Goal: Share content: Distribute website content to other platforms or users

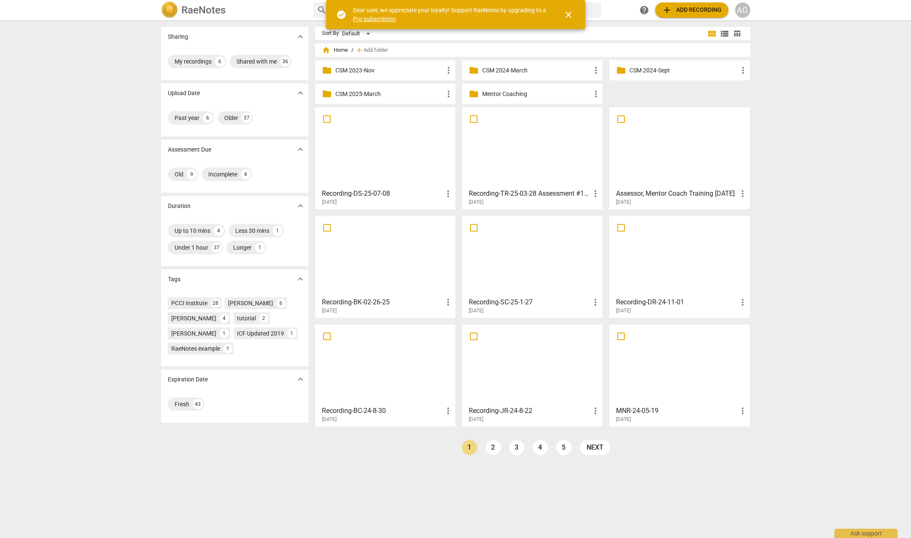
drag, startPoint x: 74, startPoint y: 46, endPoint x: 99, endPoint y: 43, distance: 25.8
click at [77, 45] on div "Sharing expand_more My recordings 6 Shared with me 36 Upload Date expand_more P…" at bounding box center [455, 279] width 911 height 517
click at [823, 34] on div "Sharing expand_more My recordings 6 Shared with me 36 Upload Date expand_more P…" at bounding box center [455, 279] width 911 height 517
click at [565, 12] on span "close" at bounding box center [569, 15] width 10 height 10
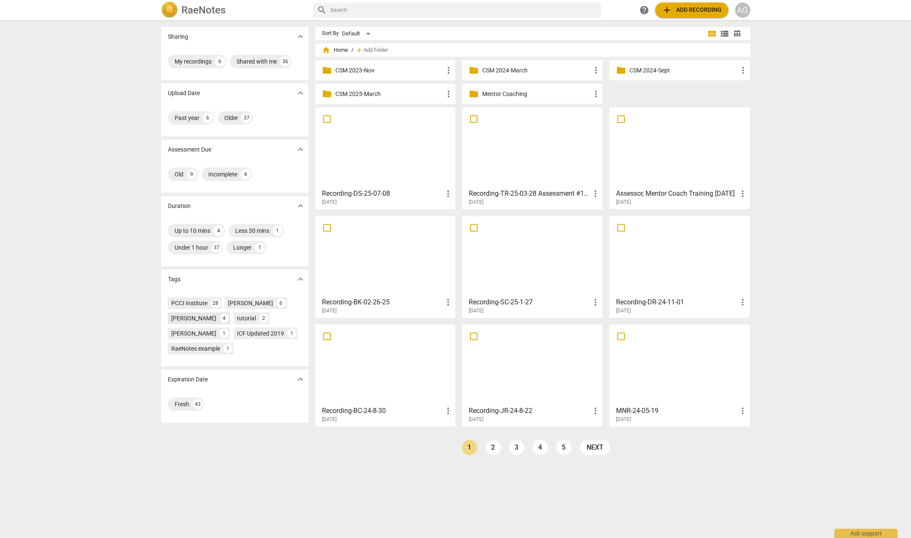
click at [198, 317] on div "[PERSON_NAME]" at bounding box center [193, 318] width 45 height 8
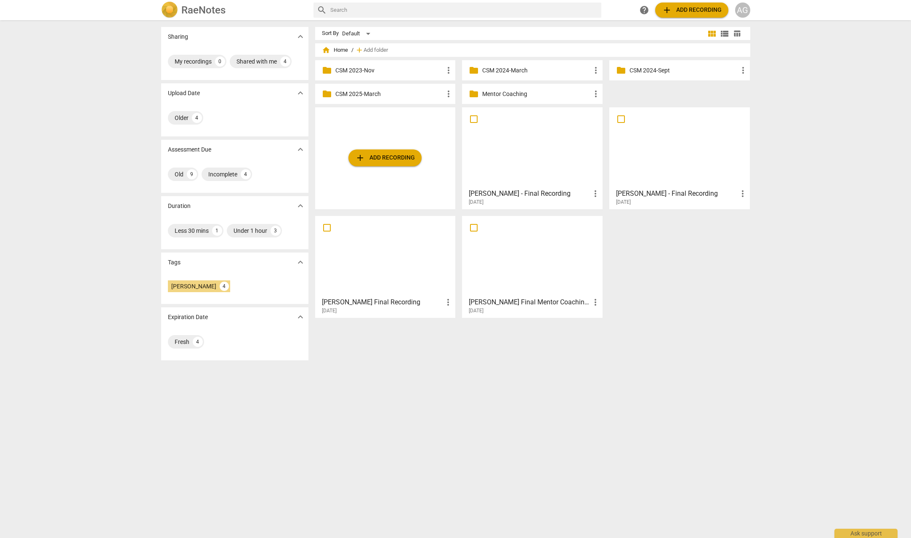
click at [743, 11] on div "AG" at bounding box center [742, 10] width 15 height 15
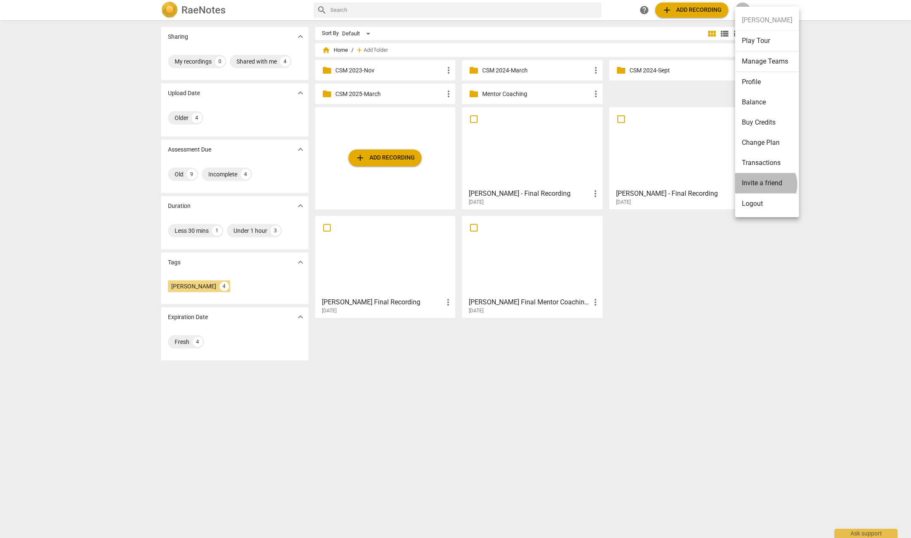
click at [764, 184] on li "Invite a friend" at bounding box center [767, 183] width 64 height 21
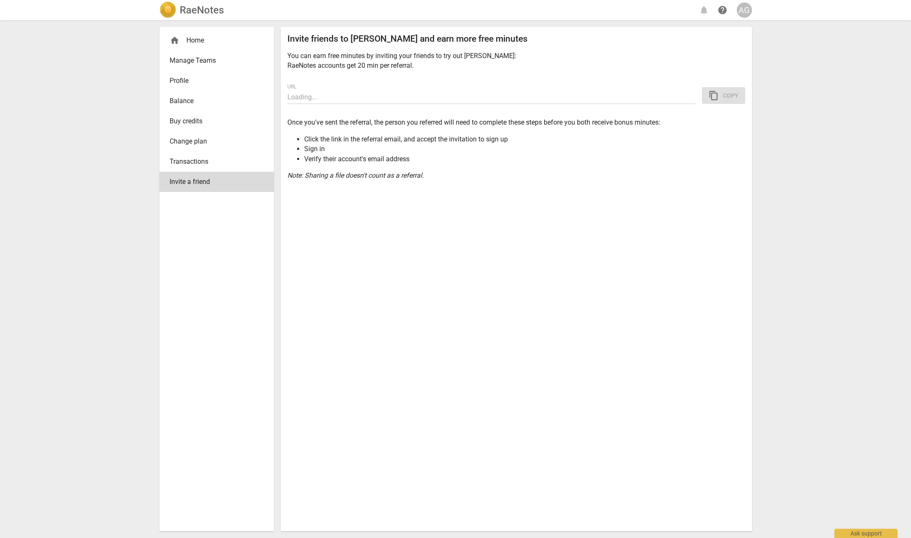
type input "https://app.raenotes.com/invitation/gAAAAABo1VQpaBhJnGGq_kbVLqnEZR6b_0A-fODnzQR…"
click at [741, 14] on div "AG" at bounding box center [744, 10] width 15 height 15
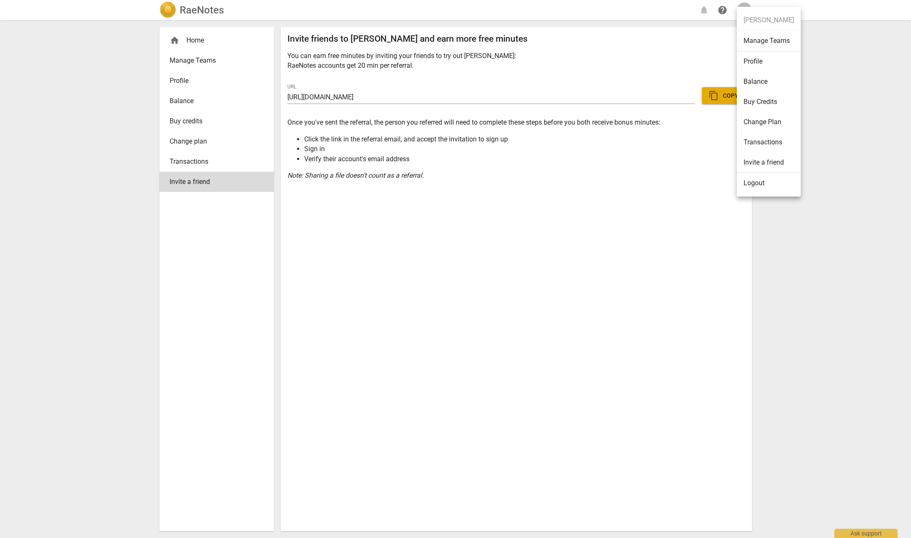
click at [455, 268] on div at bounding box center [455, 269] width 911 height 538
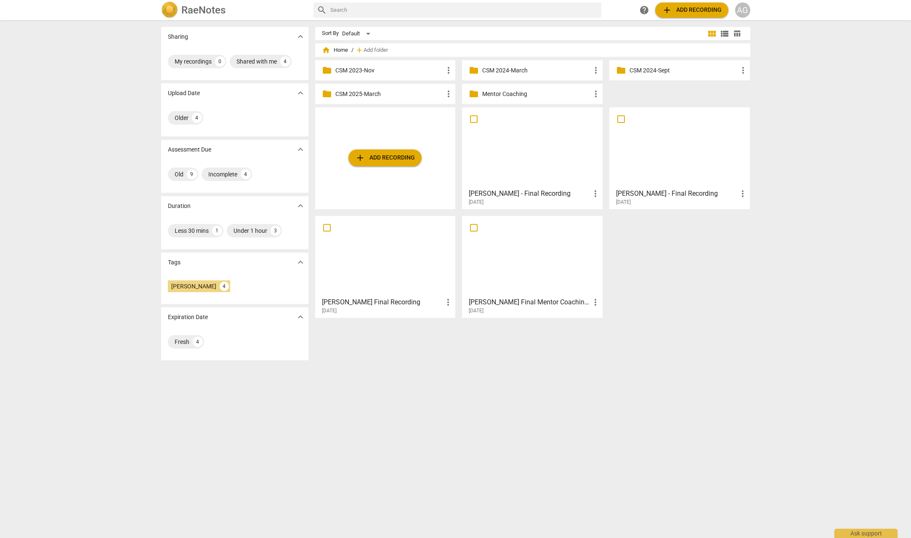
drag, startPoint x: 671, startPoint y: 36, endPoint x: 666, endPoint y: 37, distance: 5.6
click at [666, 37] on div "Sort By Default" at bounding box center [514, 33] width 384 height 13
click at [303, 263] on span "expand_more" at bounding box center [300, 262] width 10 height 10
click at [742, 7] on div "AG" at bounding box center [742, 10] width 15 height 15
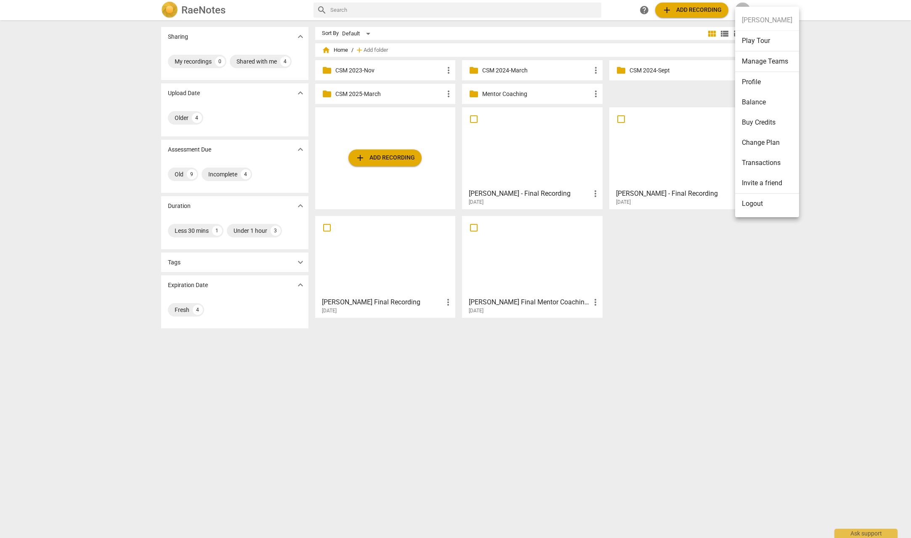
click at [742, 7] on ul "Andrew Gorter Play Tour Manage Teams Profile Balance Buy Credits Change Plan Tr…" at bounding box center [767, 112] width 64 height 210
click at [645, 9] on div at bounding box center [455, 269] width 911 height 538
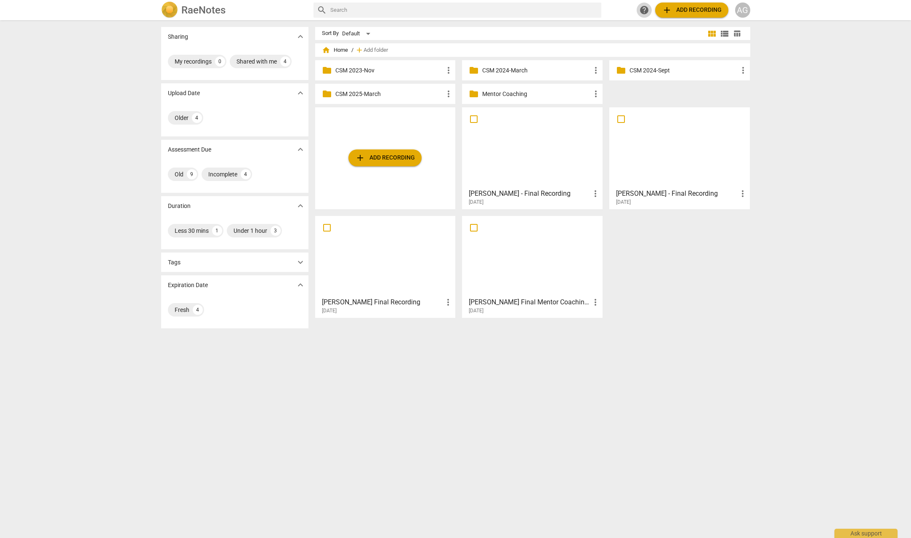
click at [643, 9] on span "help" at bounding box center [644, 10] width 10 height 10
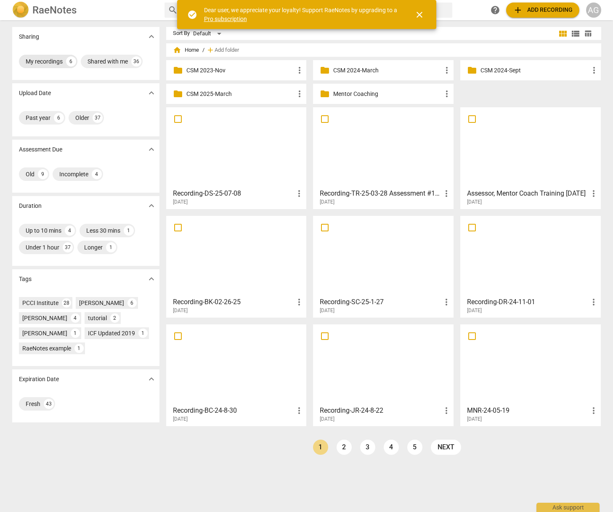
click at [47, 61] on div "My recordings" at bounding box center [44, 61] width 37 height 8
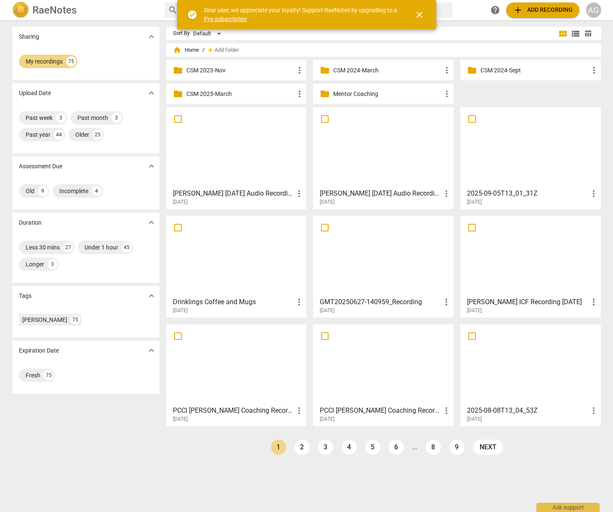
click at [144, 45] on div "Sharing expand_more" at bounding box center [85, 36] width 147 height 19
click at [417, 12] on span "close" at bounding box center [420, 15] width 10 height 10
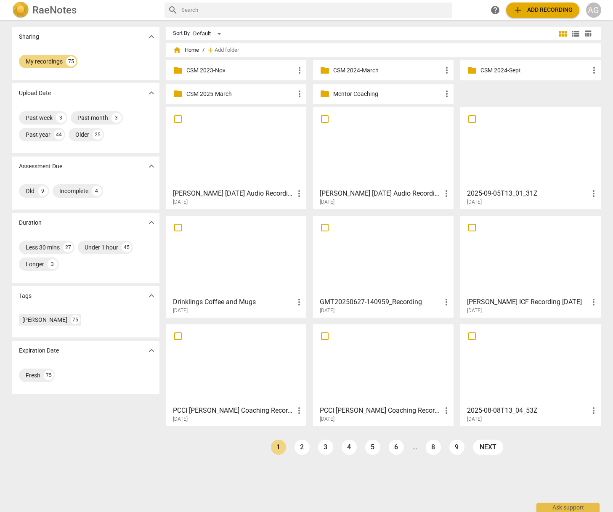
click at [186, 10] on input "text" at bounding box center [315, 9] width 268 height 13
click at [32, 62] on div "My recordings" at bounding box center [44, 61] width 37 height 8
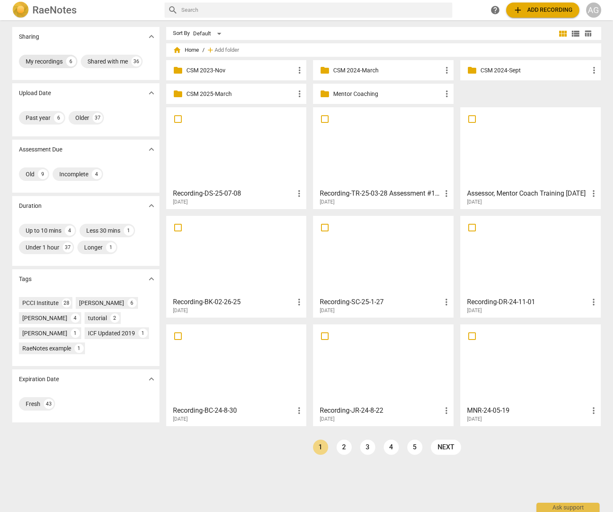
click at [35, 62] on div "My recordings" at bounding box center [44, 61] width 37 height 8
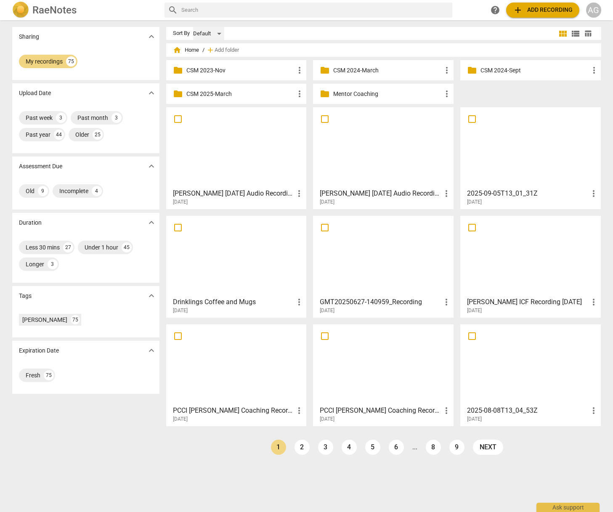
click at [218, 32] on div "Default" at bounding box center [208, 33] width 31 height 13
click at [218, 32] on li "Default" at bounding box center [212, 34] width 40 height 16
click at [354, 95] on p "Mentor Coaching" at bounding box center [387, 94] width 109 height 9
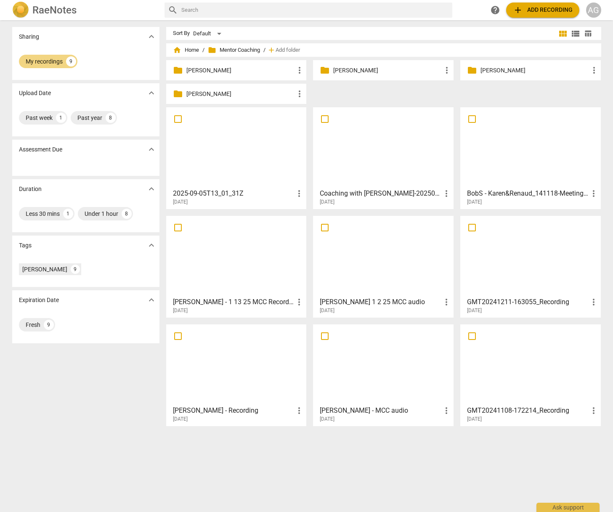
click at [218, 157] on div at bounding box center [236, 147] width 135 height 75
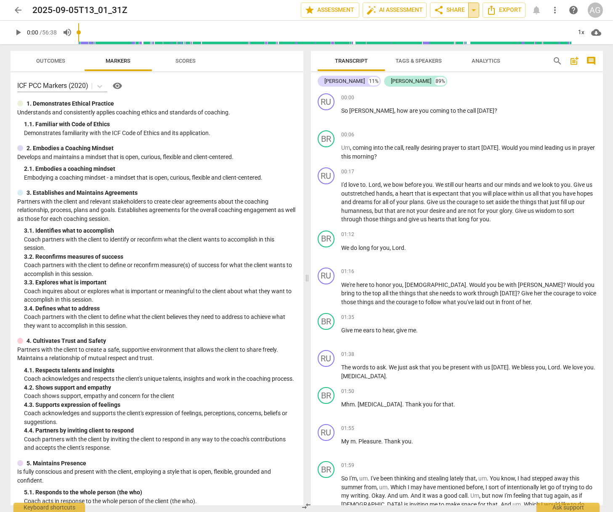
click at [473, 11] on span "arrow_drop_down" at bounding box center [474, 10] width 10 height 10
click at [453, 8] on span "share Share" at bounding box center [449, 10] width 31 height 10
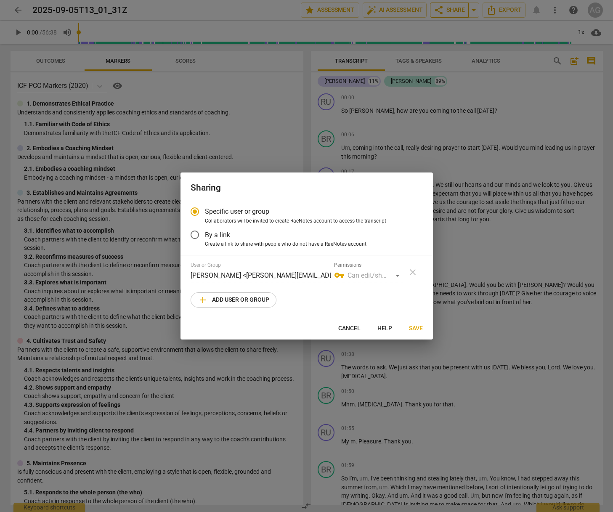
radio input "false"
click at [398, 275] on div "vpn_key Can edit/share" at bounding box center [368, 275] width 69 height 13
click at [397, 276] on div "vpn_key Can edit/share" at bounding box center [368, 275] width 69 height 13
click at [396, 276] on div "vpn_key Can edit/share" at bounding box center [368, 275] width 69 height 13
click at [195, 235] on input "By a link" at bounding box center [195, 235] width 20 height 20
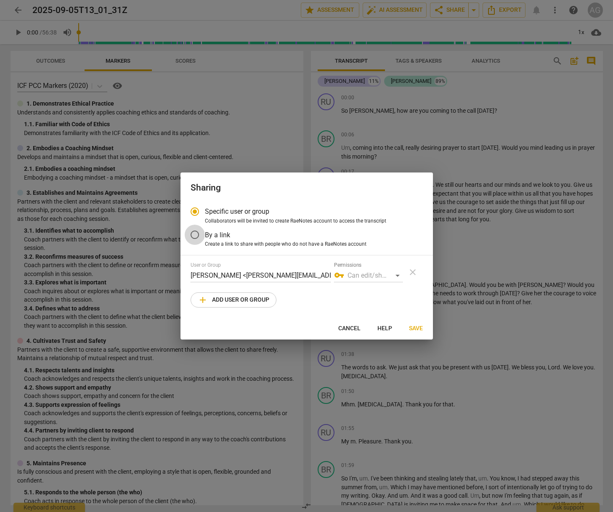
radio input "false"
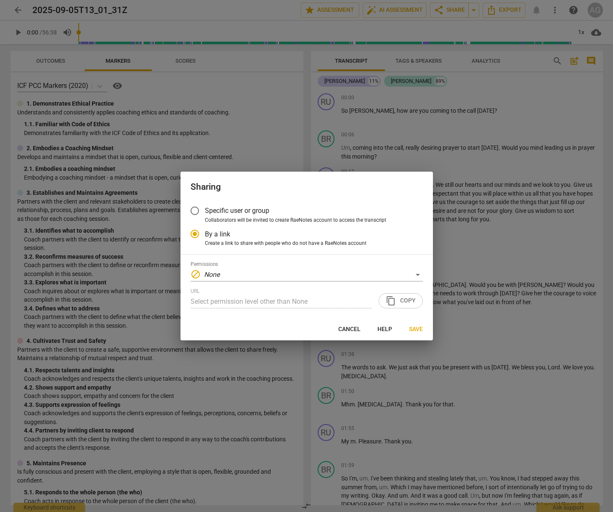
click at [194, 207] on input "Specific user or group" at bounding box center [195, 211] width 20 height 20
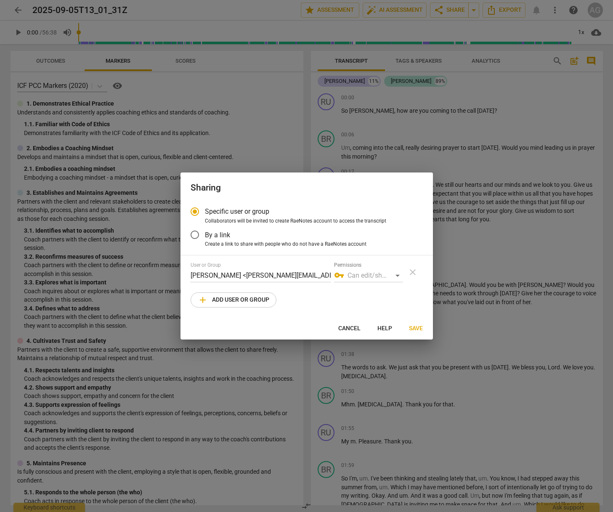
click at [500, 247] on div at bounding box center [306, 256] width 613 height 512
radio input "false"
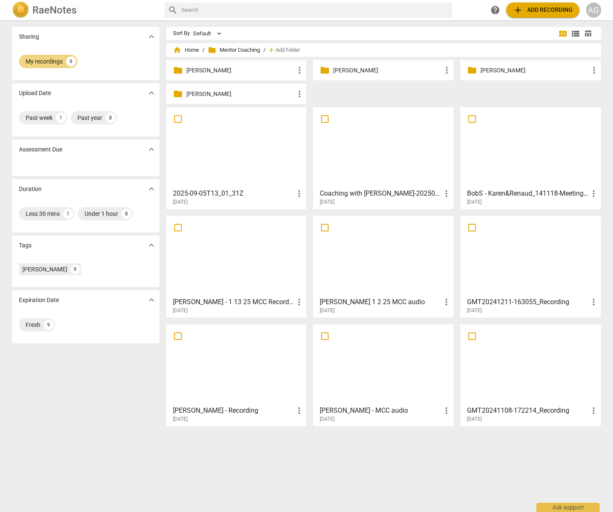
click at [496, 11] on span "help" at bounding box center [495, 10] width 10 height 10
